Goal: Information Seeking & Learning: Learn about a topic

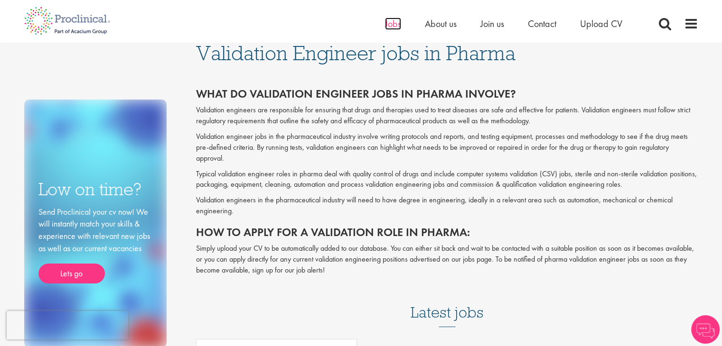
click at [391, 25] on span "Jobs" at bounding box center [393, 24] width 16 height 12
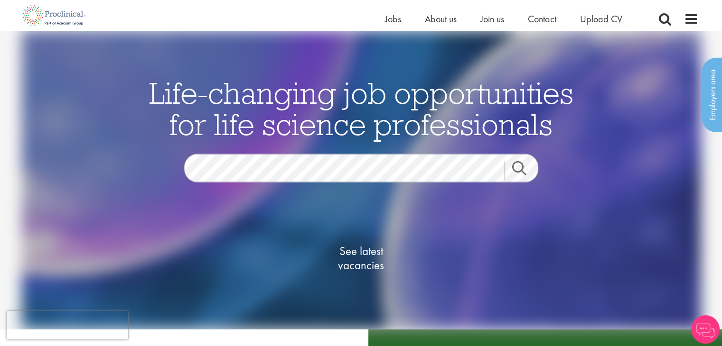
scroll to position [95, 0]
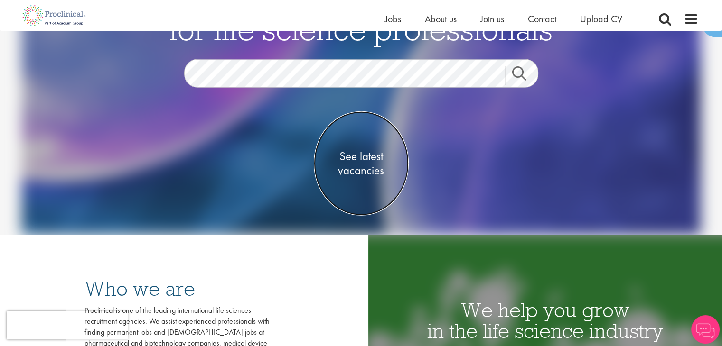
click at [365, 160] on span "See latest vacancies" at bounding box center [361, 163] width 95 height 28
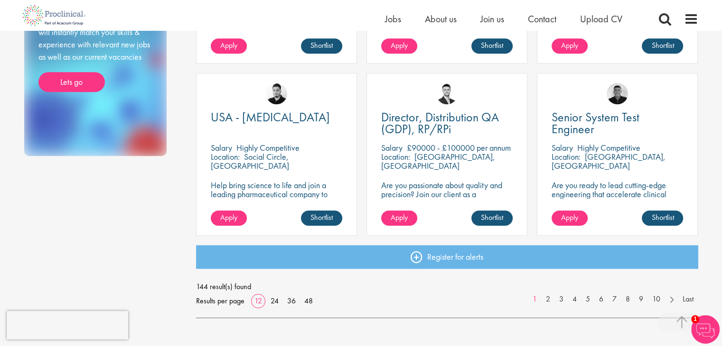
scroll to position [759, 0]
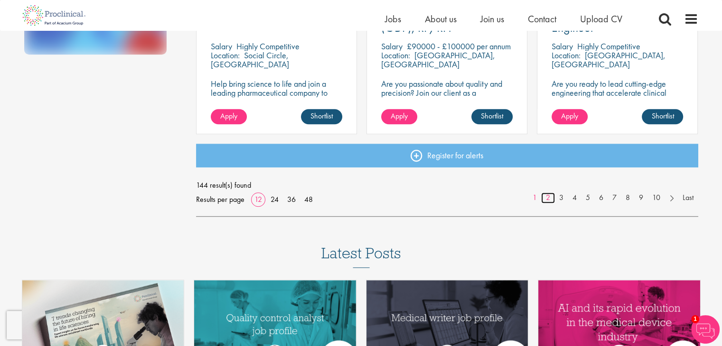
click at [546, 196] on link "2" at bounding box center [548, 198] width 14 height 11
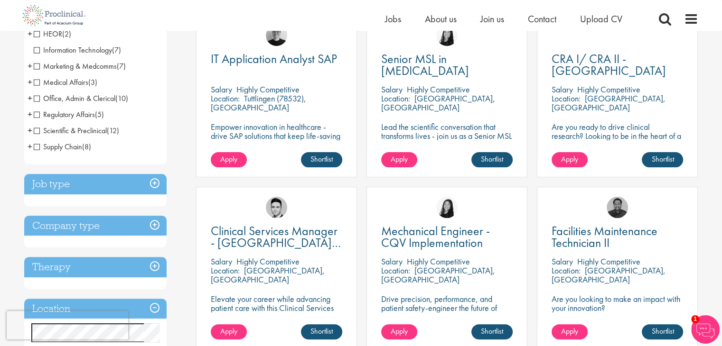
scroll to position [28, 0]
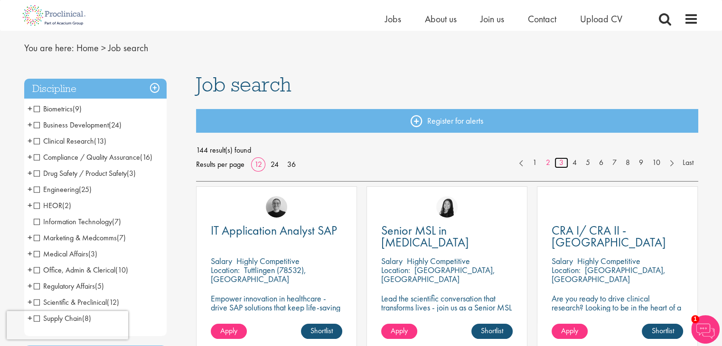
click at [561, 163] on link "3" at bounding box center [561, 163] width 14 height 11
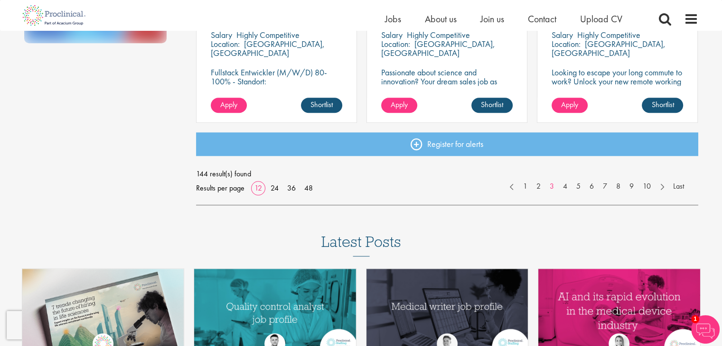
scroll to position [712, 0]
